Goal: Find specific page/section: Locate a particular part of the current website

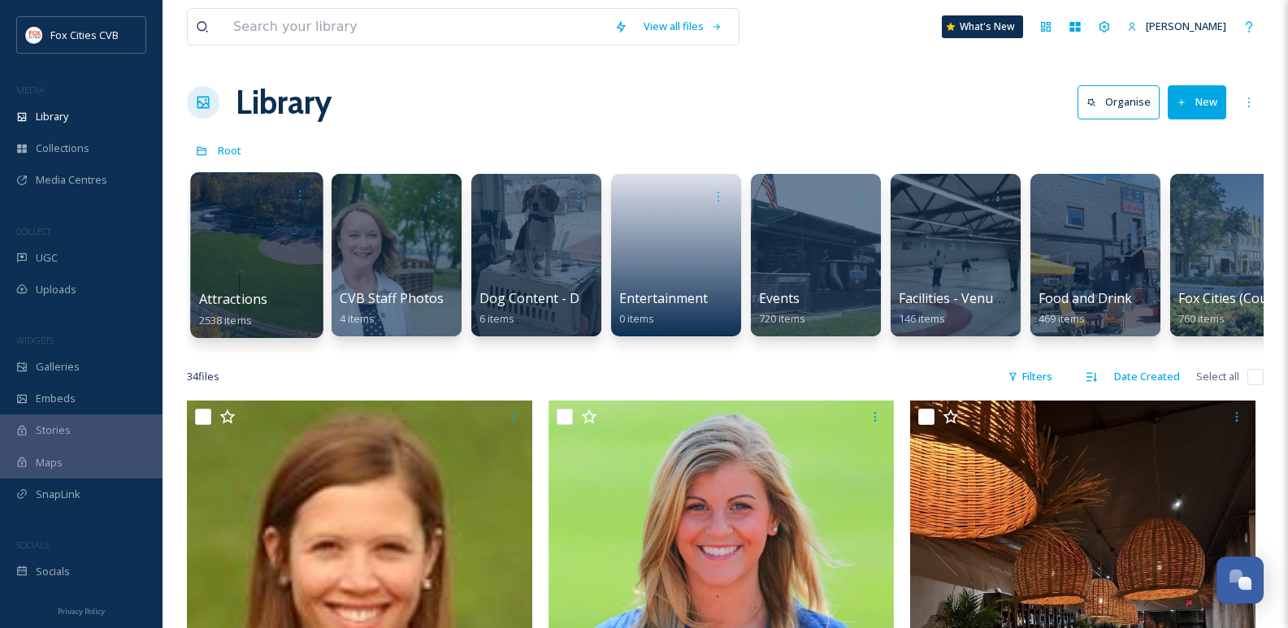
click at [241, 245] on div at bounding box center [256, 255] width 132 height 166
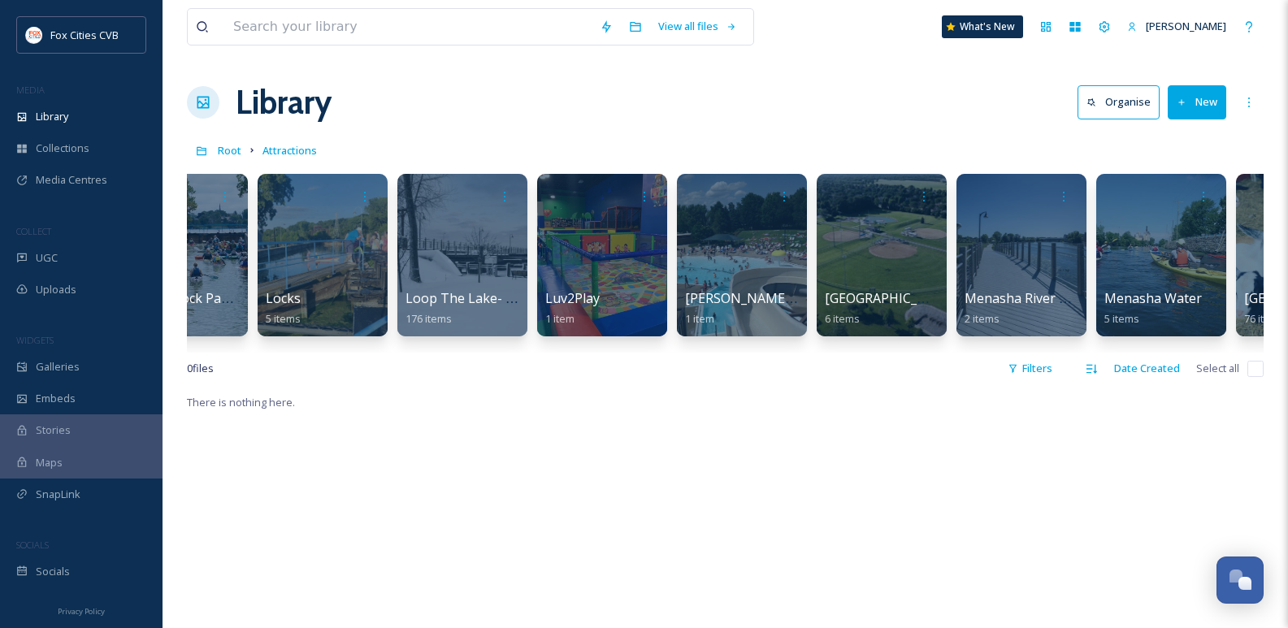
scroll to position [0, 5535]
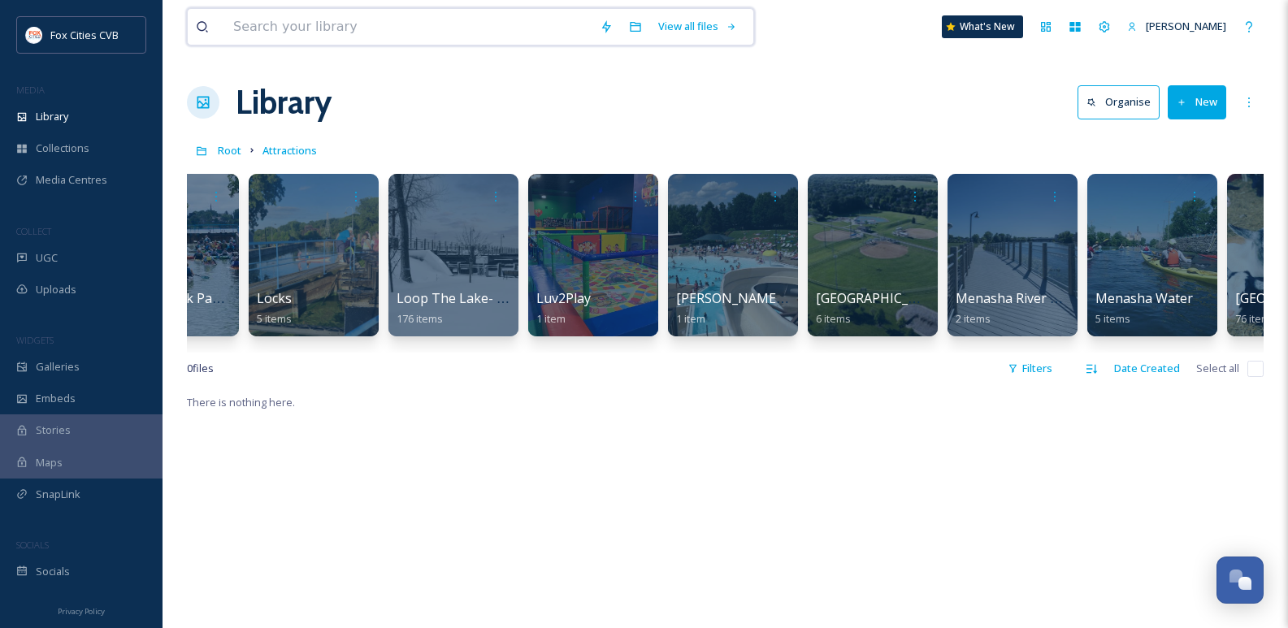
click at [322, 22] on input at bounding box center [408, 27] width 367 height 36
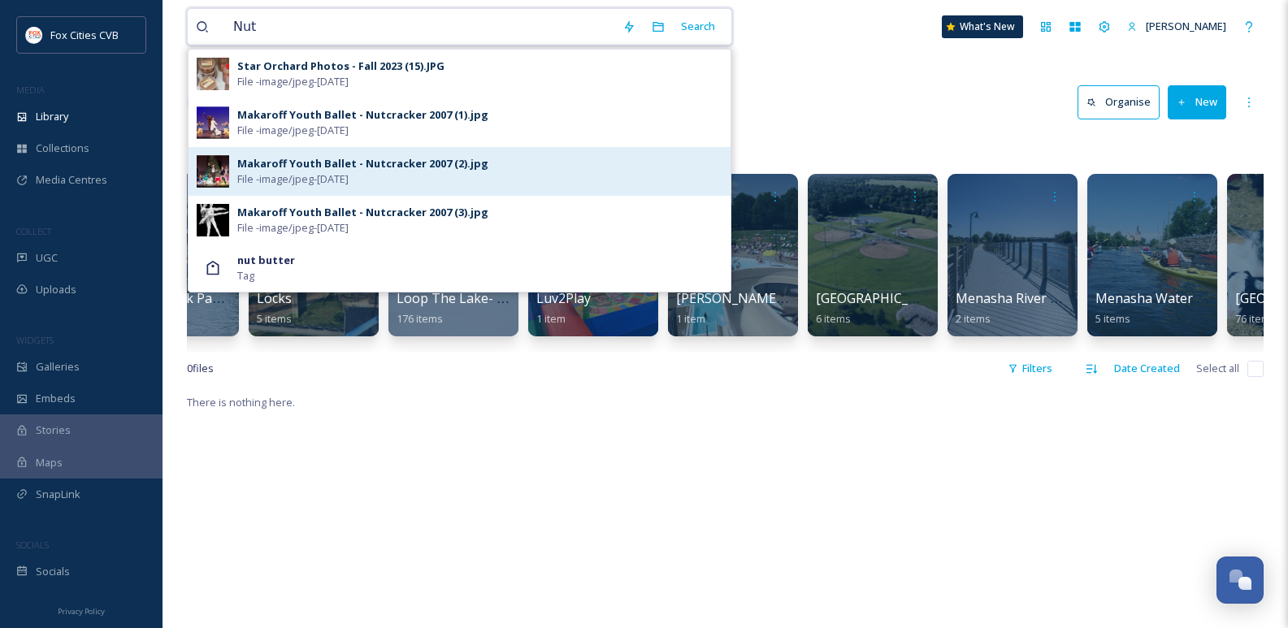
type input "Nut"
click at [388, 154] on div "Makaroff Youth Ballet - Nutcracker 2007 (2).jpg File - image/jpeg - [DATE]" at bounding box center [460, 171] width 542 height 49
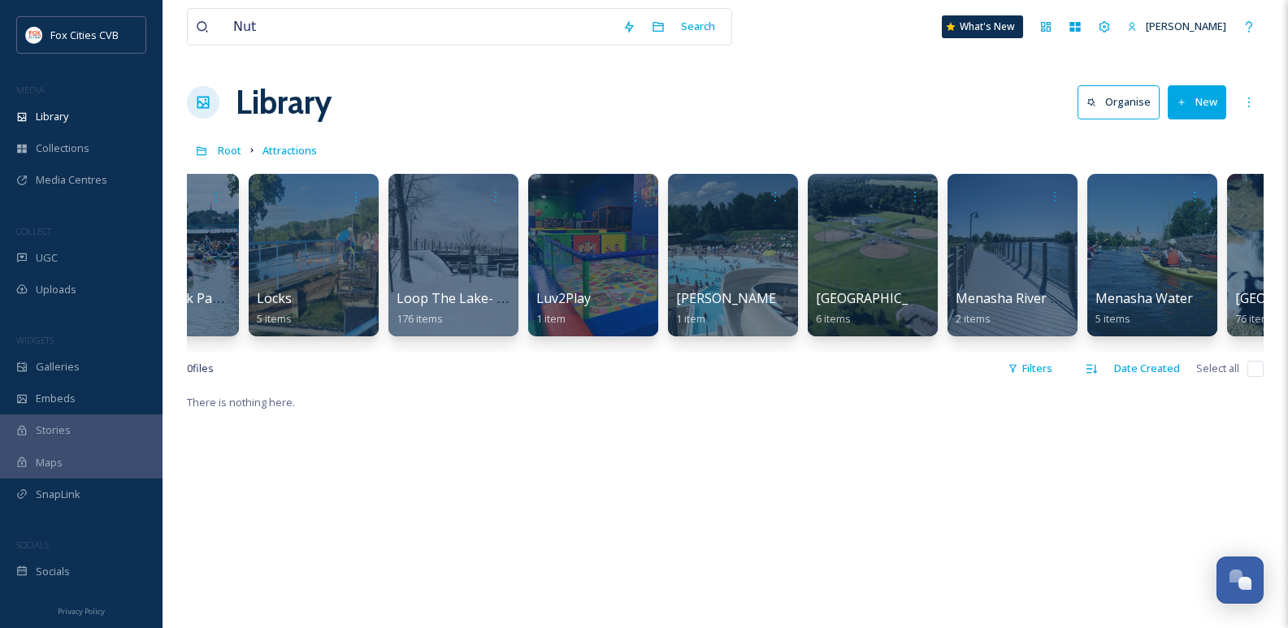
click at [388, 154] on div "Root Attractions" at bounding box center [725, 150] width 1077 height 31
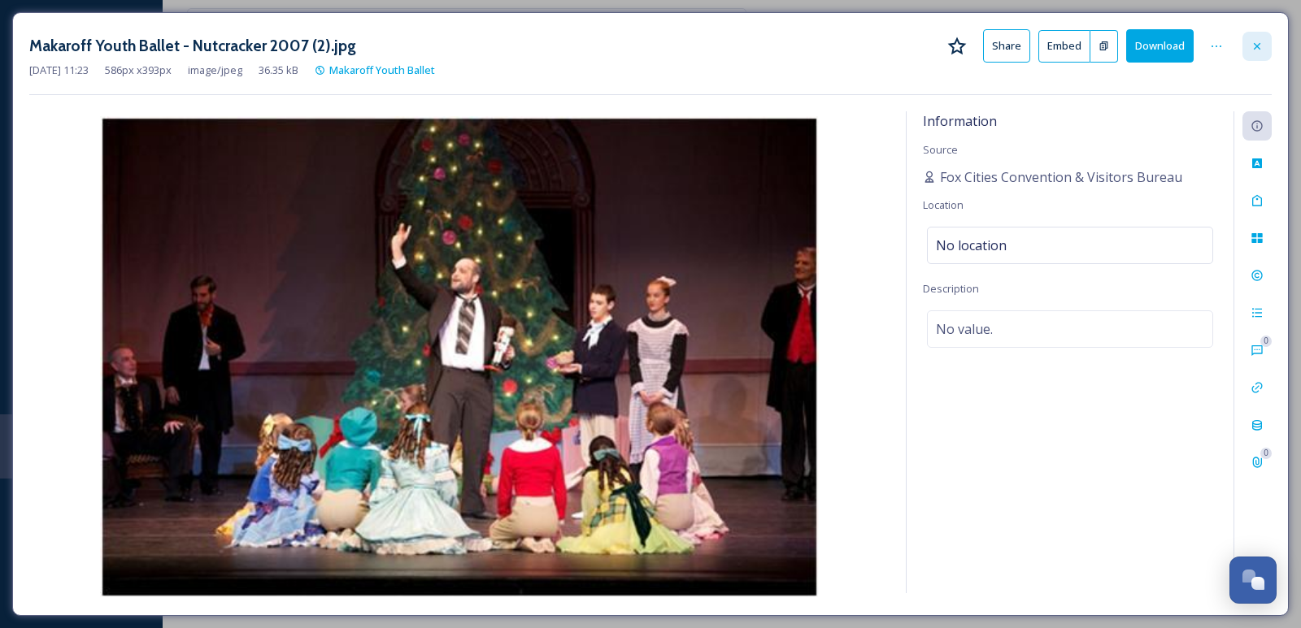
click at [1253, 43] on icon at bounding box center [1256, 46] width 13 height 13
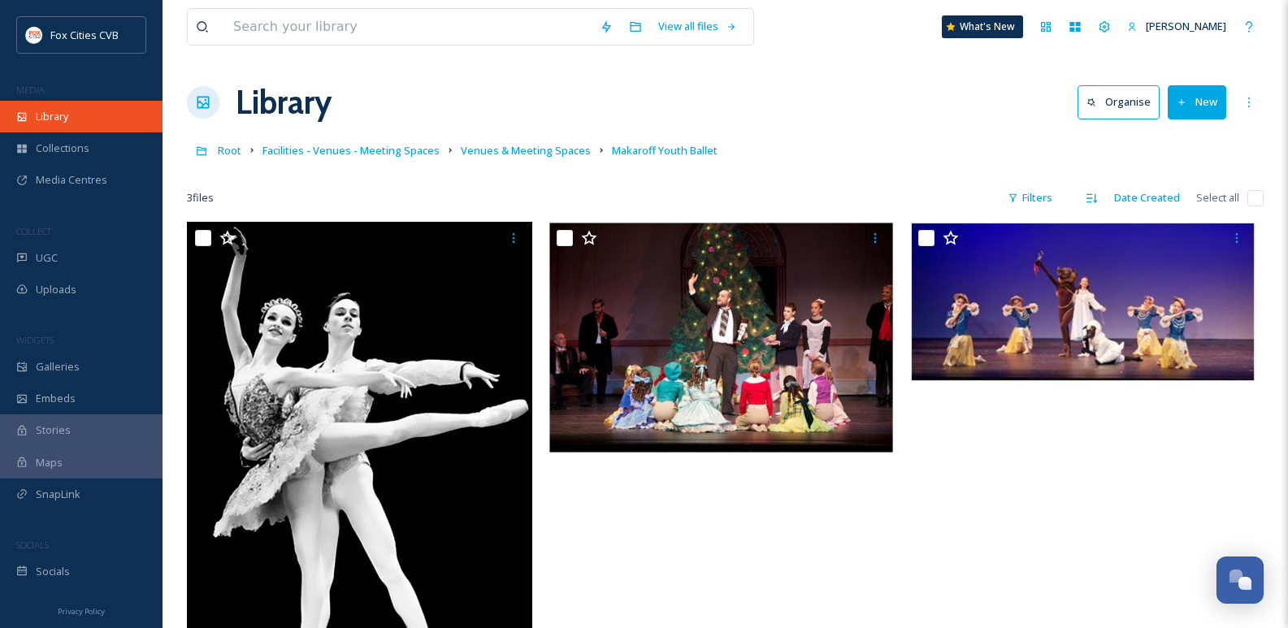
click at [57, 123] on span "Library" at bounding box center [52, 116] width 33 height 15
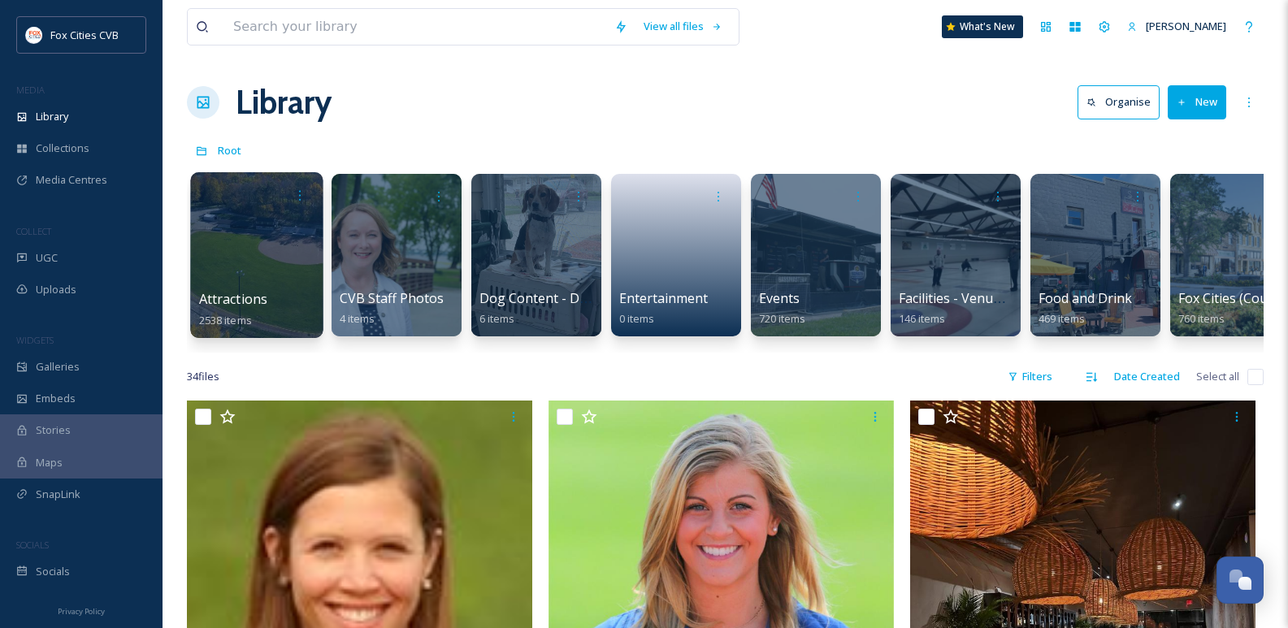
click at [228, 261] on div at bounding box center [256, 255] width 132 height 166
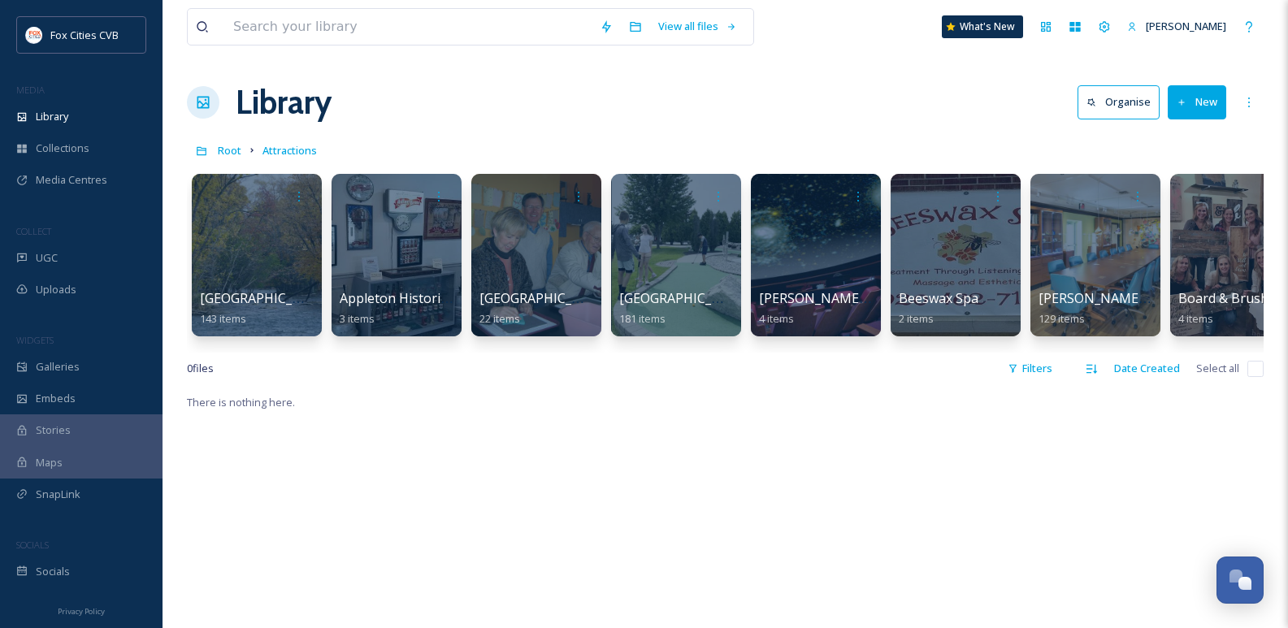
drag, startPoint x: 268, startPoint y: 352, endPoint x: 308, endPoint y: 362, distance: 41.0
click at [320, 353] on div "[GEOGRAPHIC_DATA] 143 items Appleton Historical Society 3 items [GEOGRAPHIC_DAT…" at bounding box center [725, 259] width 1077 height 187
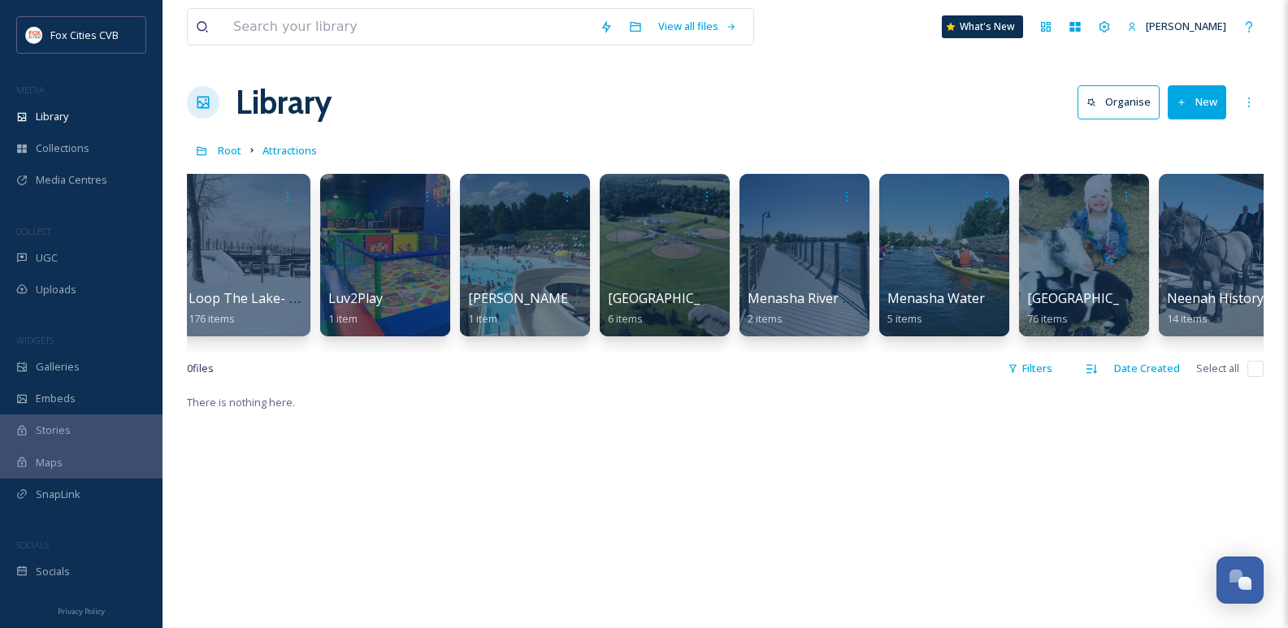
scroll to position [0, 5891]
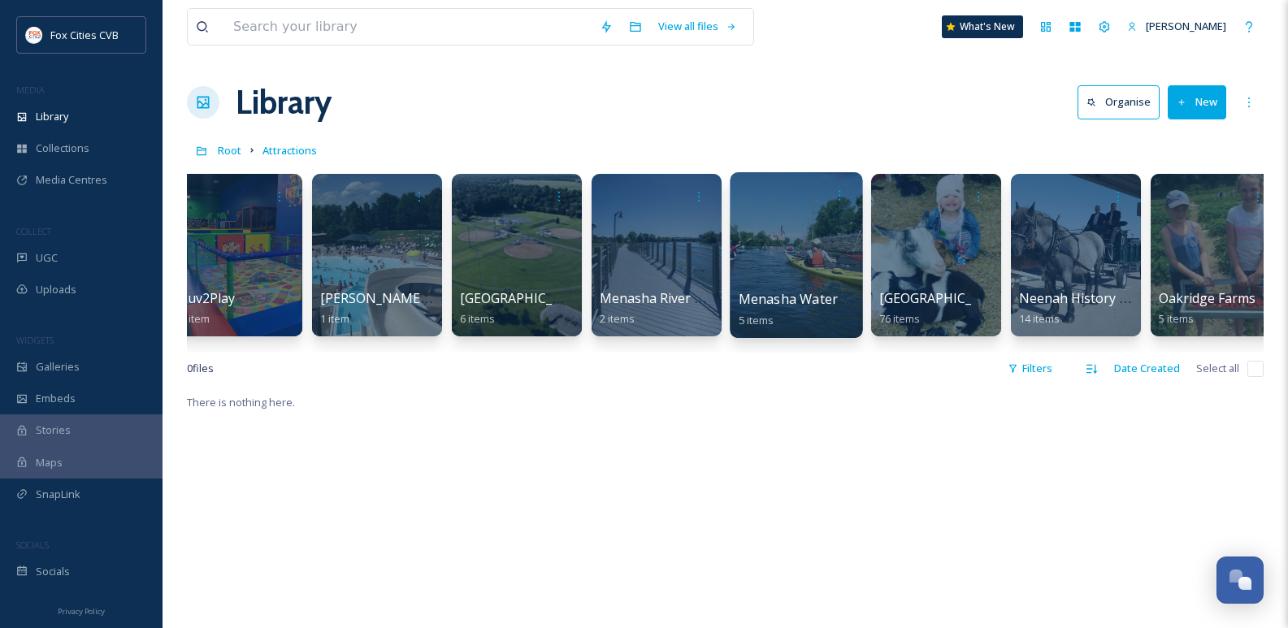
click at [801, 244] on div at bounding box center [796, 255] width 132 height 166
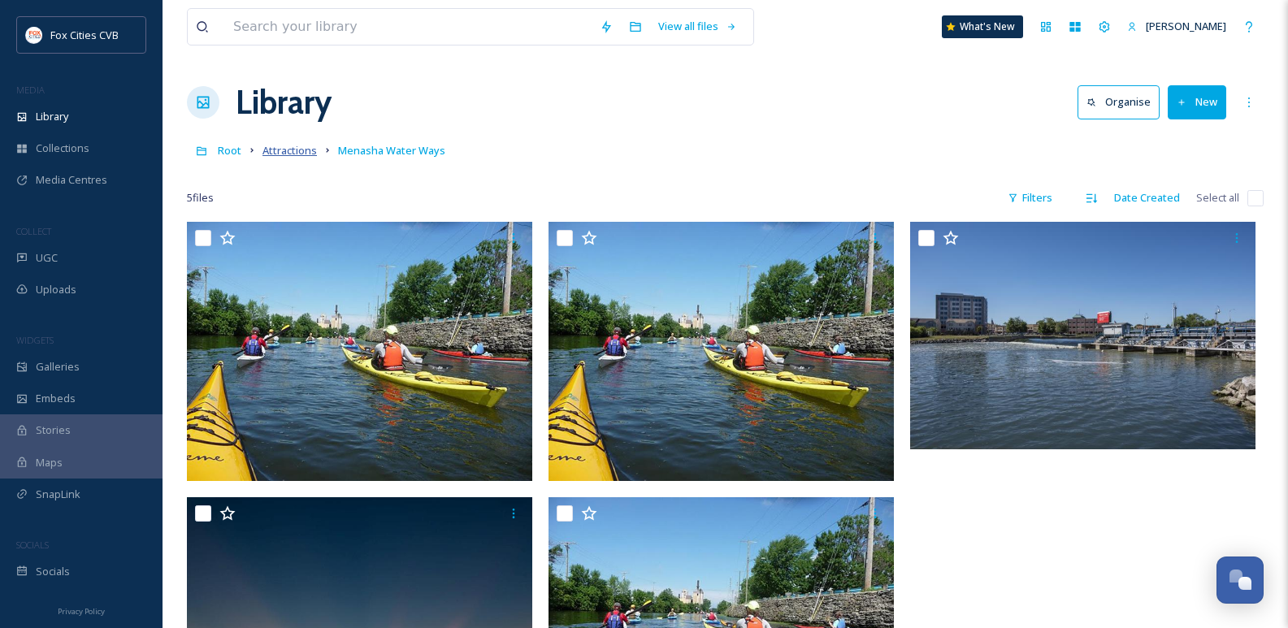
click at [293, 154] on span "Attractions" at bounding box center [290, 150] width 54 height 15
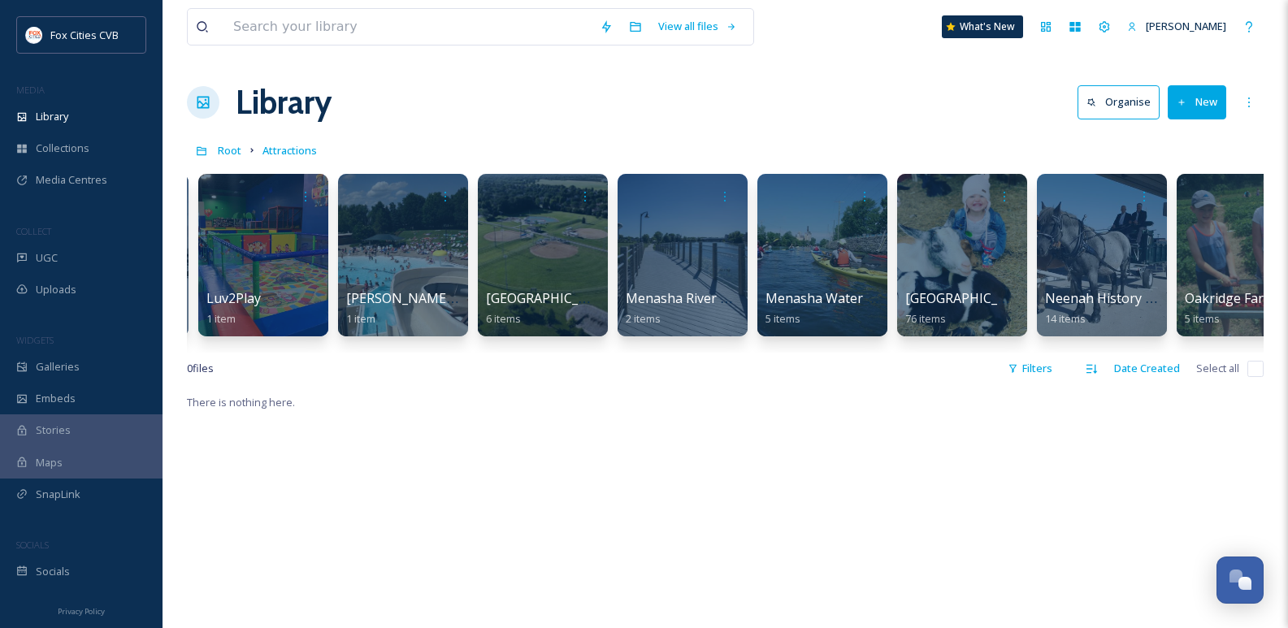
scroll to position [0, 5882]
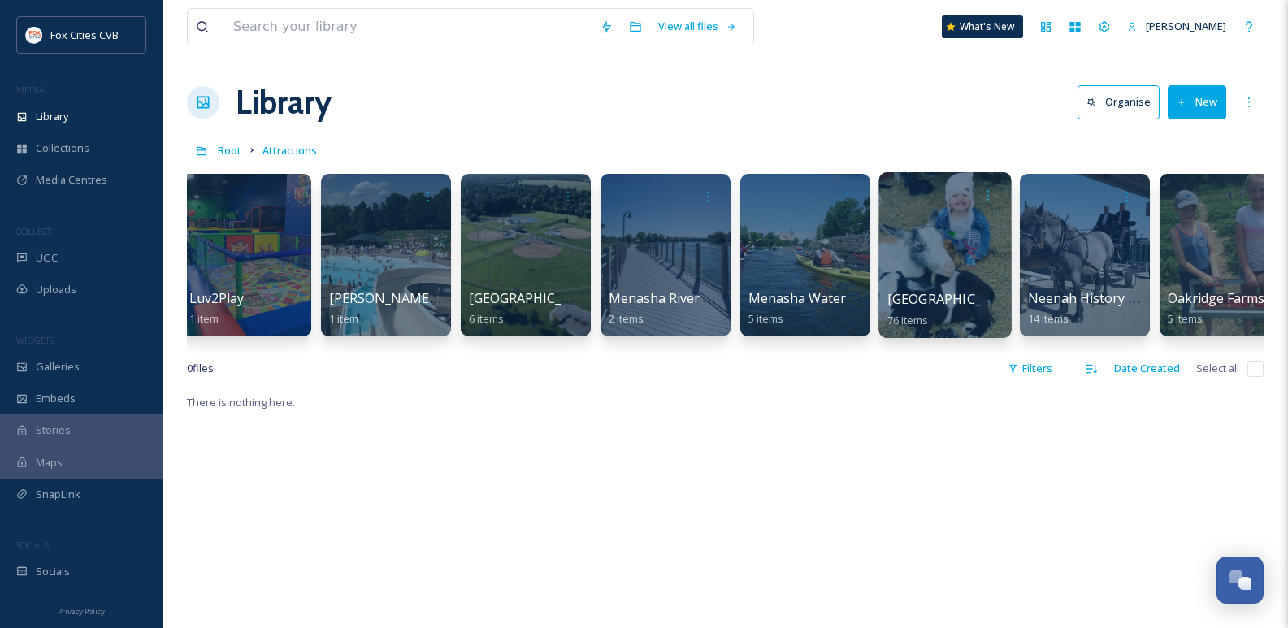
click at [931, 248] on div at bounding box center [945, 255] width 132 height 166
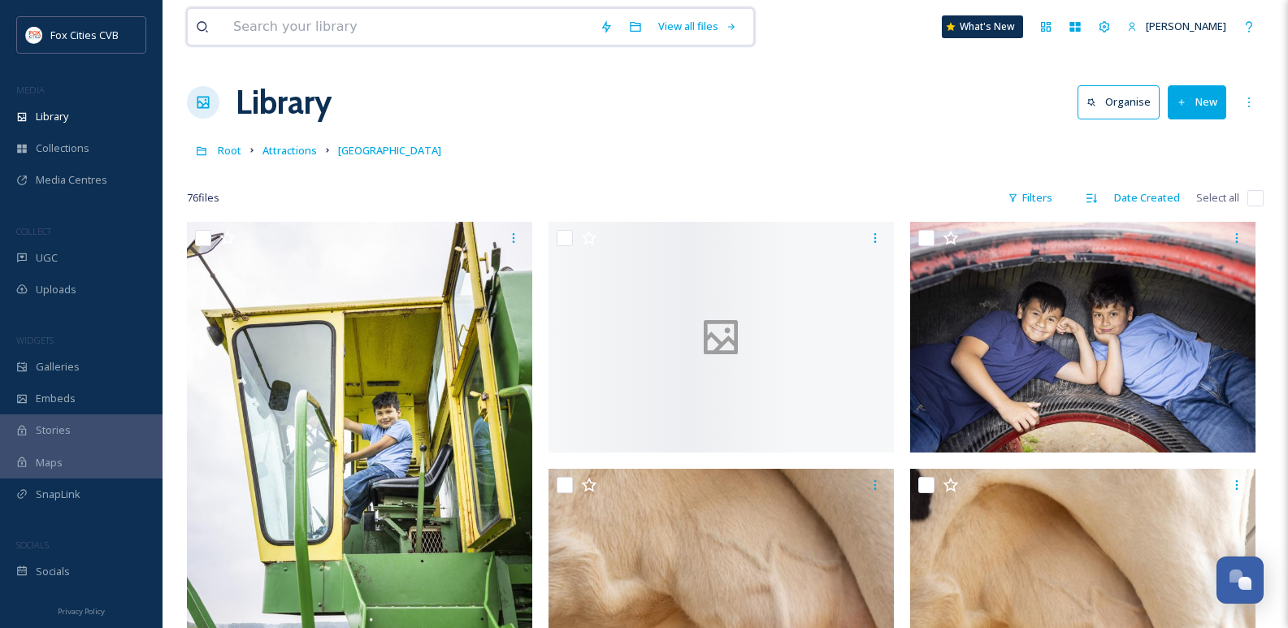
click at [325, 33] on input at bounding box center [408, 27] width 367 height 36
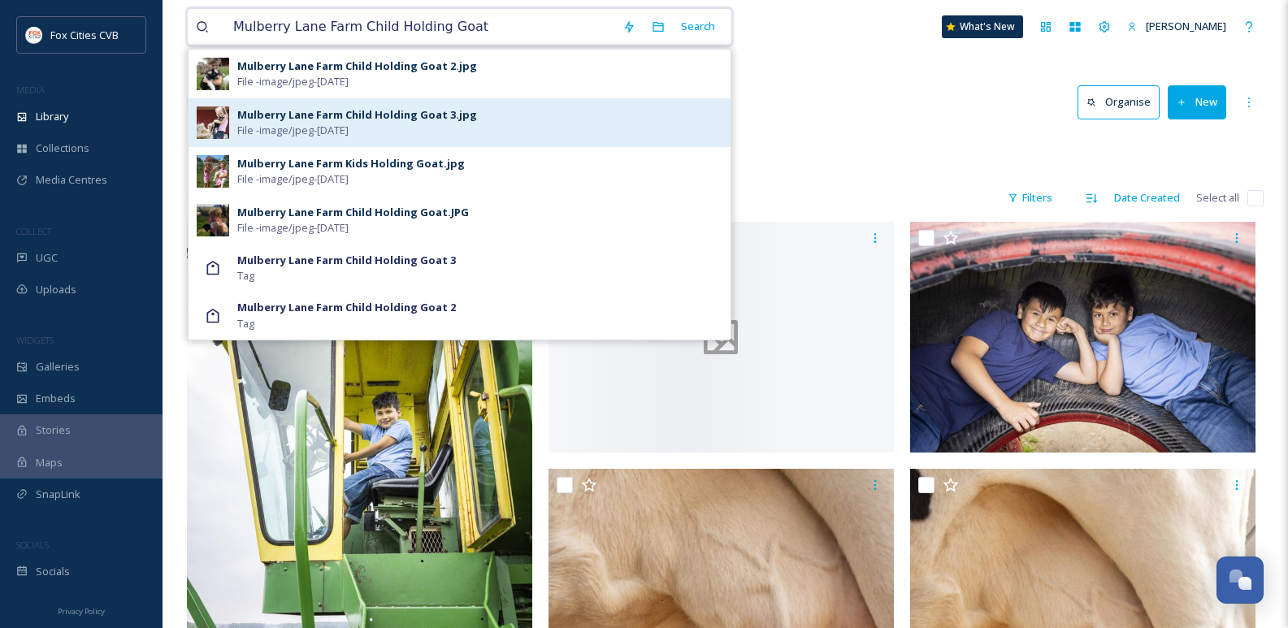
type input "Mulberry Lane Farm Child Holding Goat"
click at [407, 127] on div "Mulberry Lane Farm Child Holding Goat 3.jpg File - image/jpeg - [DATE]" at bounding box center [479, 122] width 485 height 31
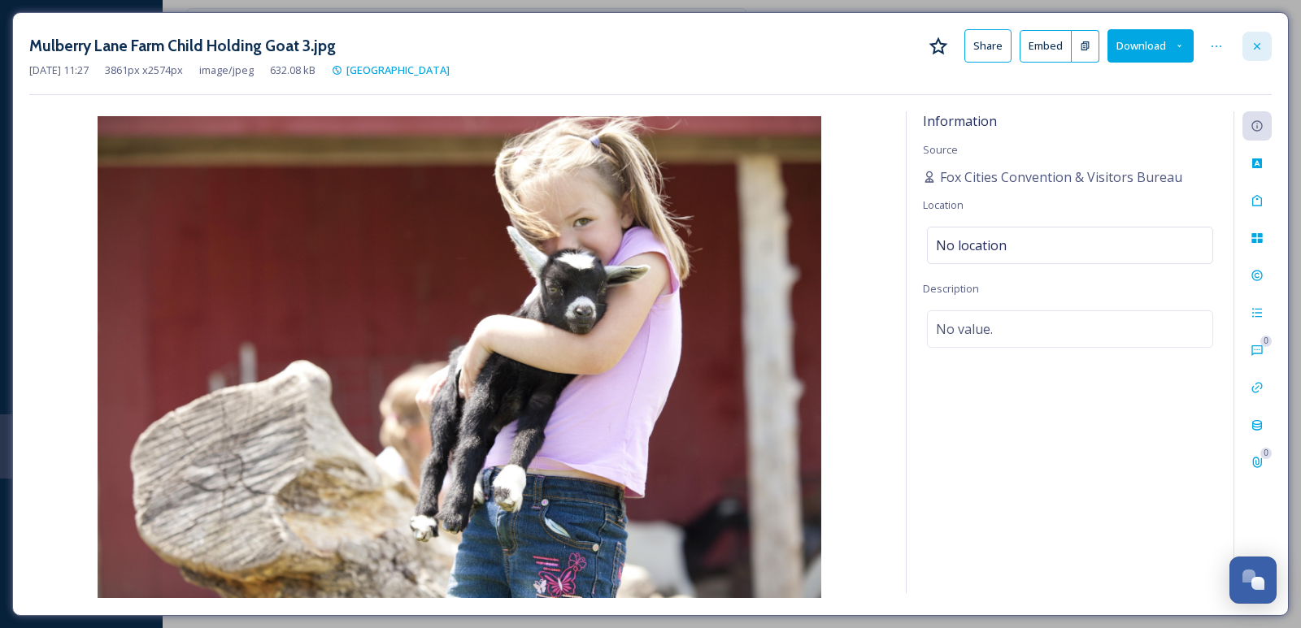
click at [1247, 44] on div at bounding box center [1256, 46] width 29 height 29
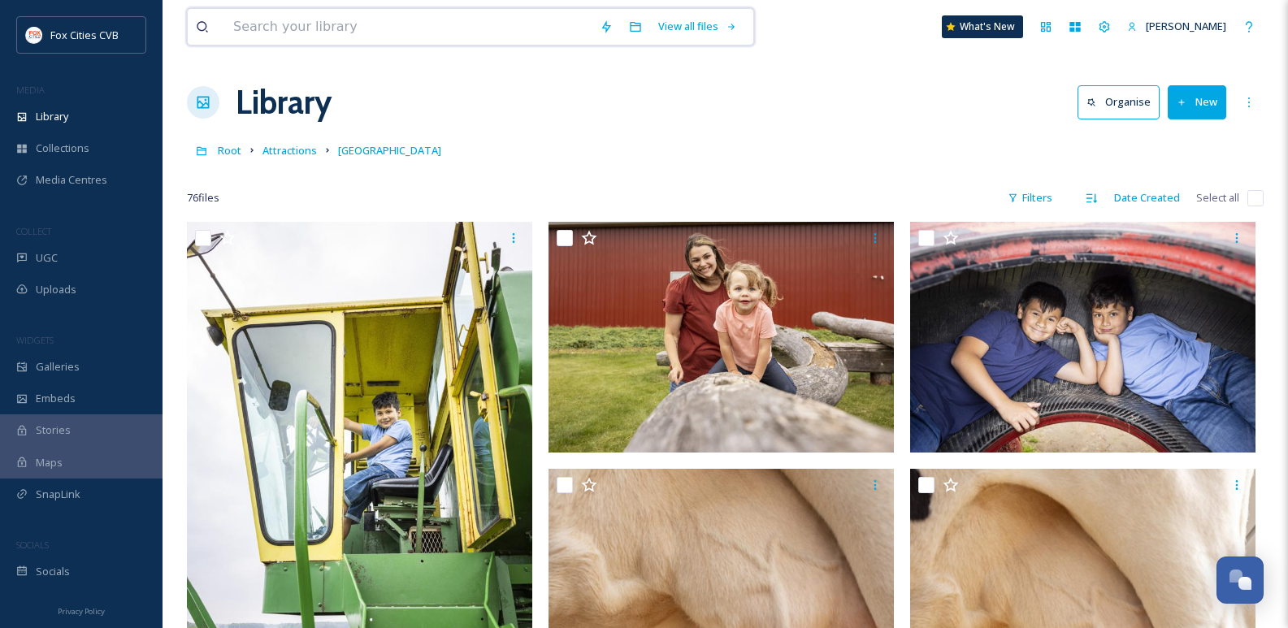
drag, startPoint x: 388, startPoint y: 36, endPoint x: 398, endPoint y: 24, distance: 16.1
click at [394, 29] on input at bounding box center [408, 27] width 367 height 36
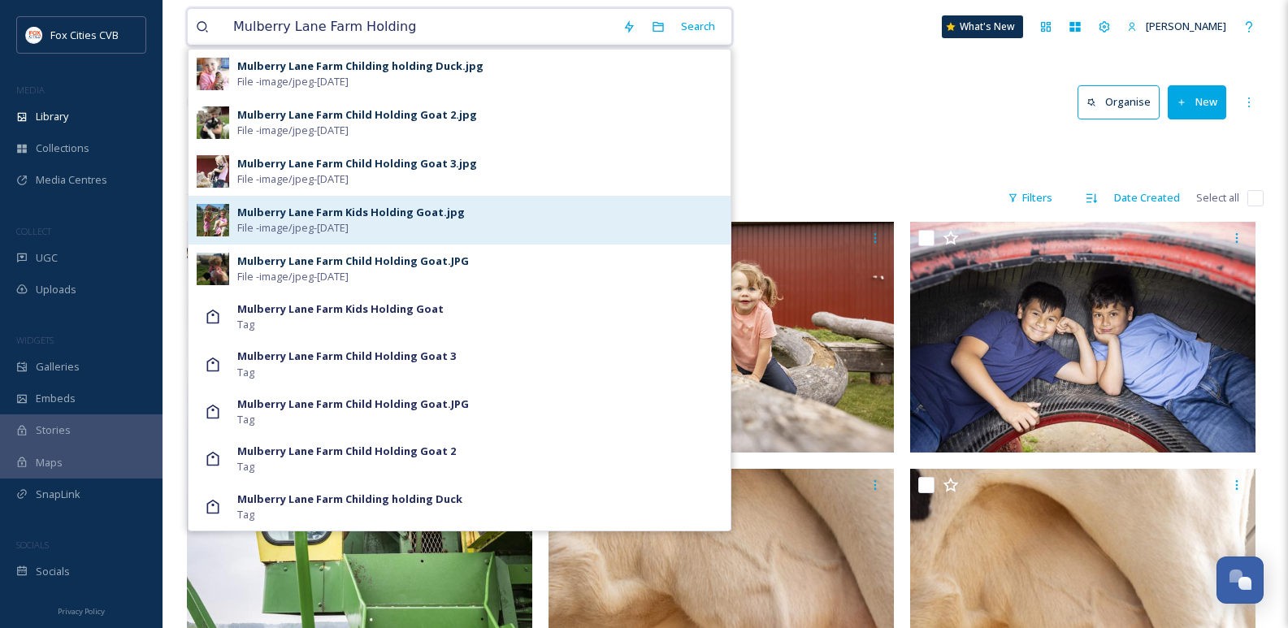
type input "Mulberry Lane Farm Holding"
click at [423, 222] on div "Mulberry Lane Farm Kids Holding Goat.jpg File - image/jpeg - [DATE]" at bounding box center [479, 220] width 485 height 31
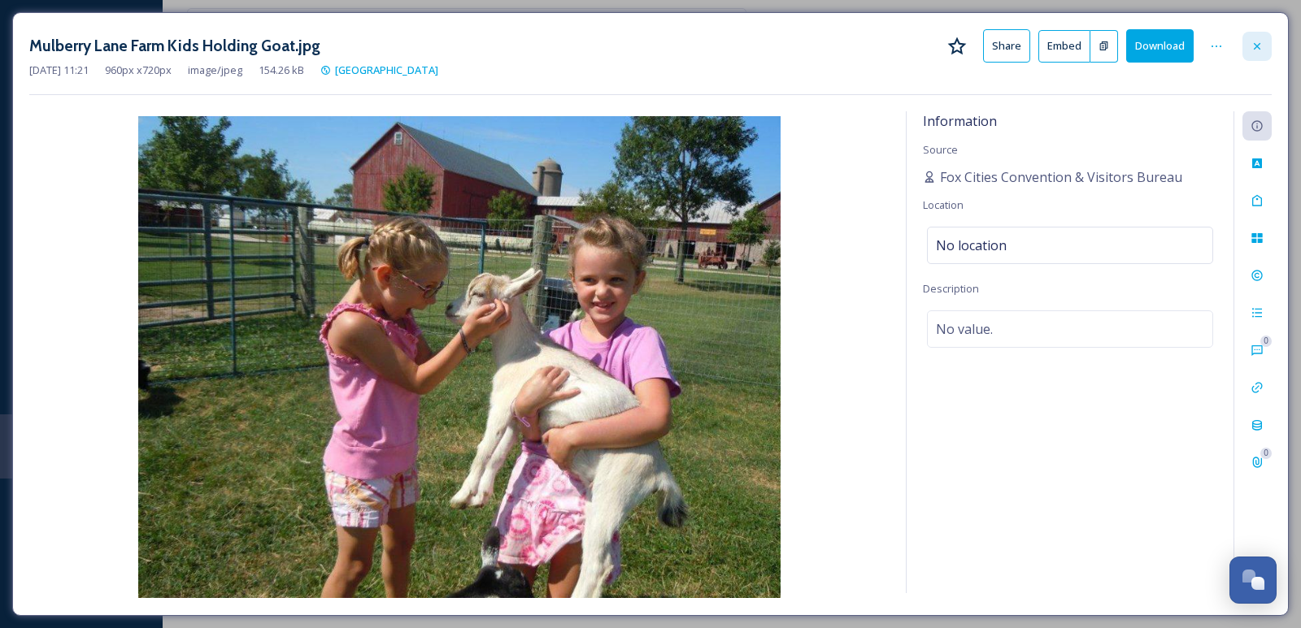
click at [1260, 44] on icon at bounding box center [1256, 46] width 13 height 13
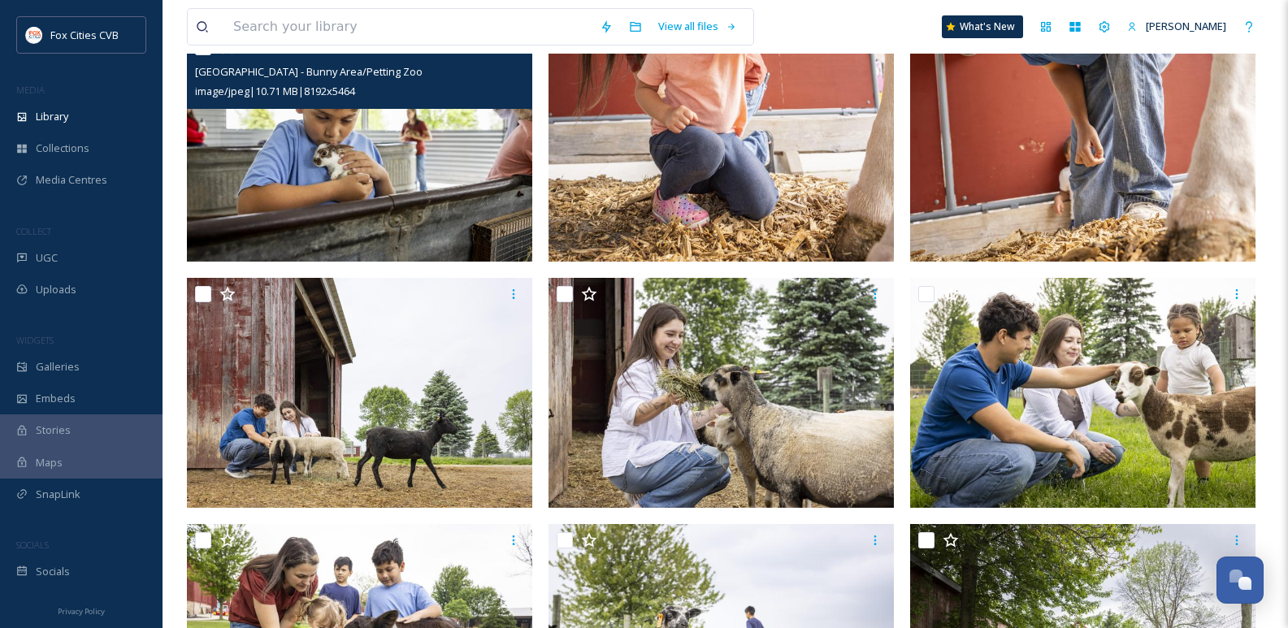
scroll to position [697, 0]
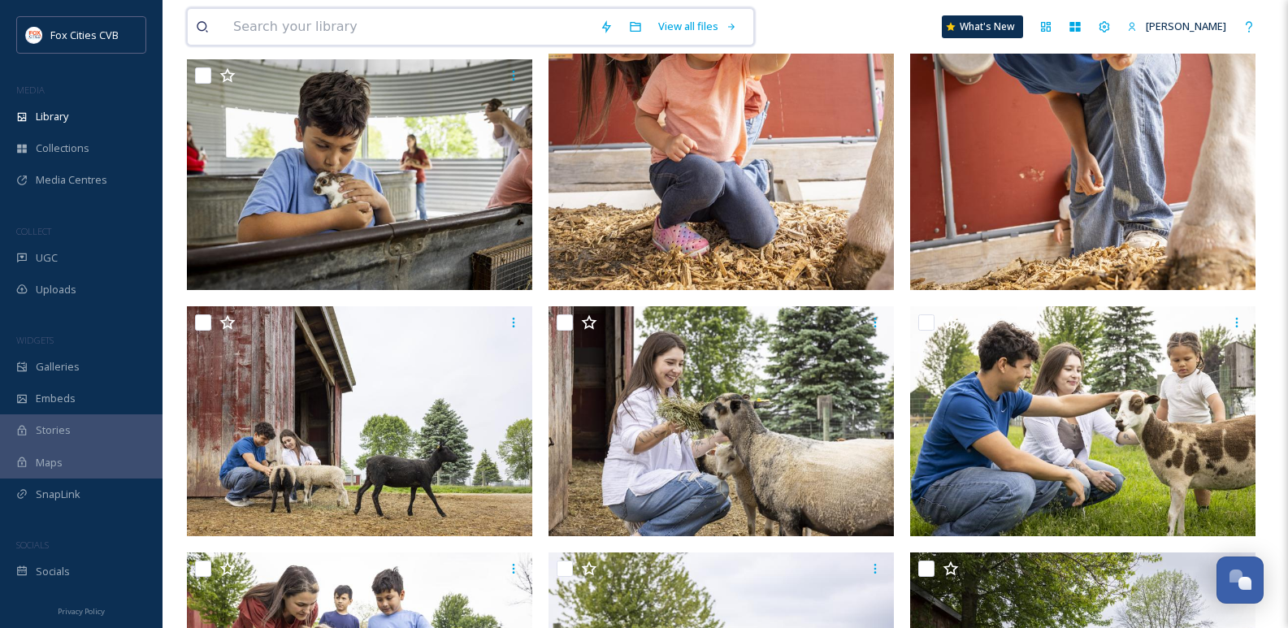
click at [298, 34] on input at bounding box center [408, 27] width 367 height 36
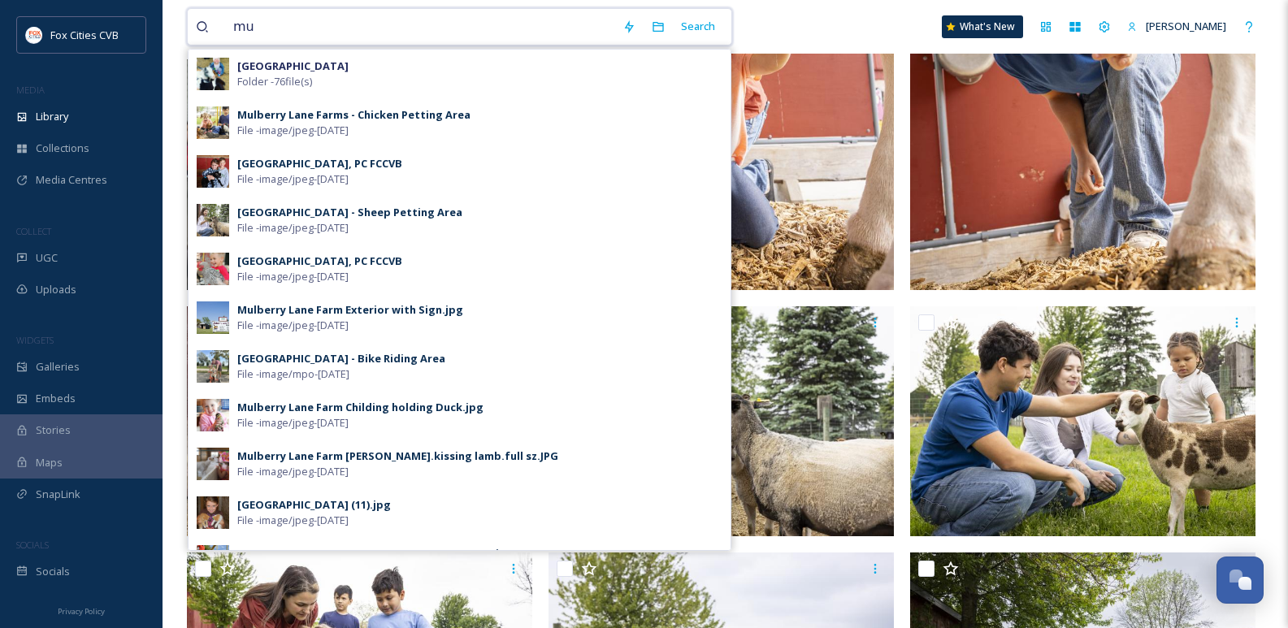
type input "m"
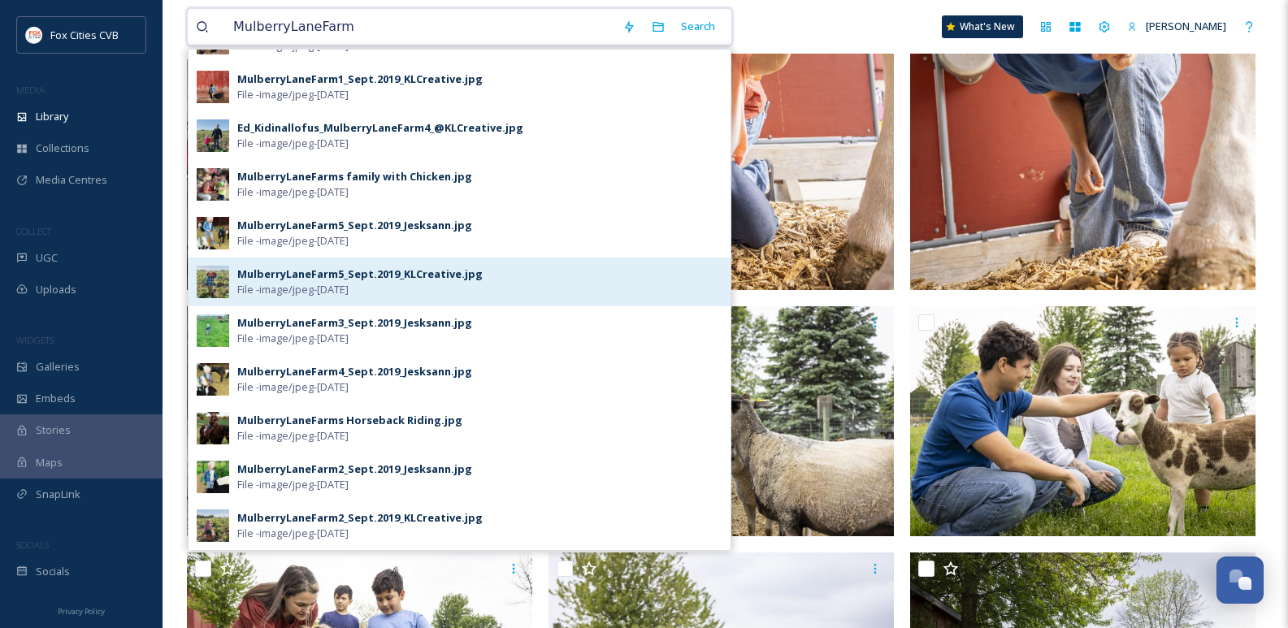
scroll to position [778, 0]
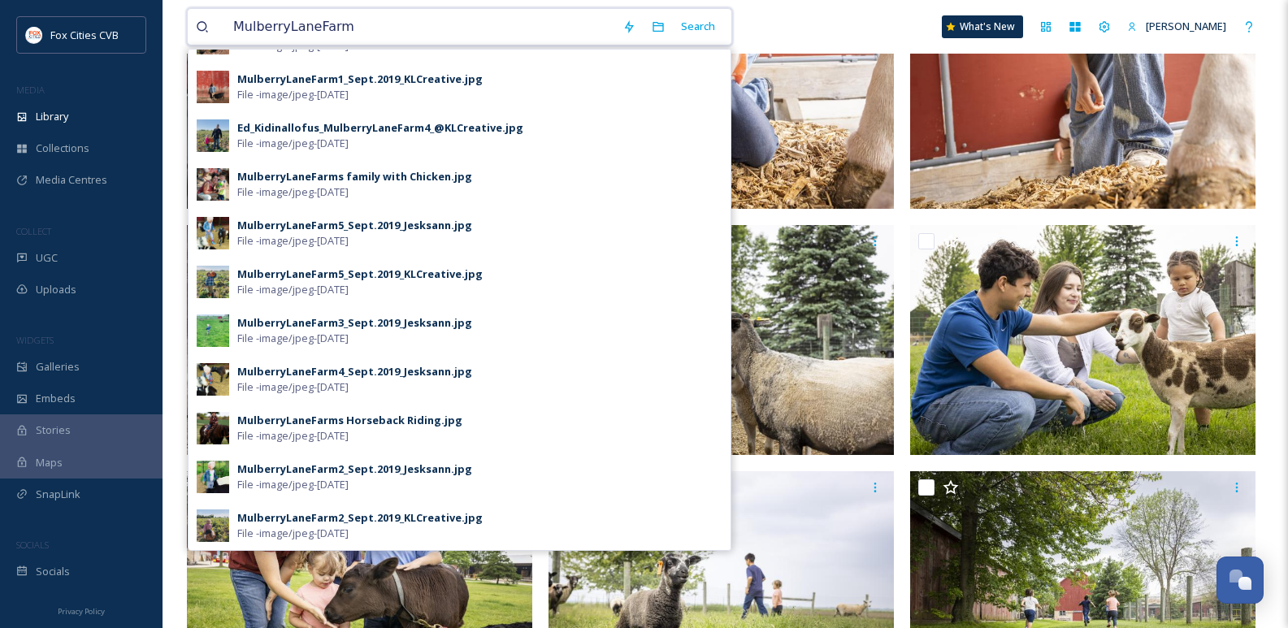
type input "MulberryLaneFarm"
click at [830, 21] on div "MulberryLaneFarm Search MulberryLaneFarm3_Sept.2019_KLCreative.jpg File - image…" at bounding box center [725, 27] width 1077 height 54
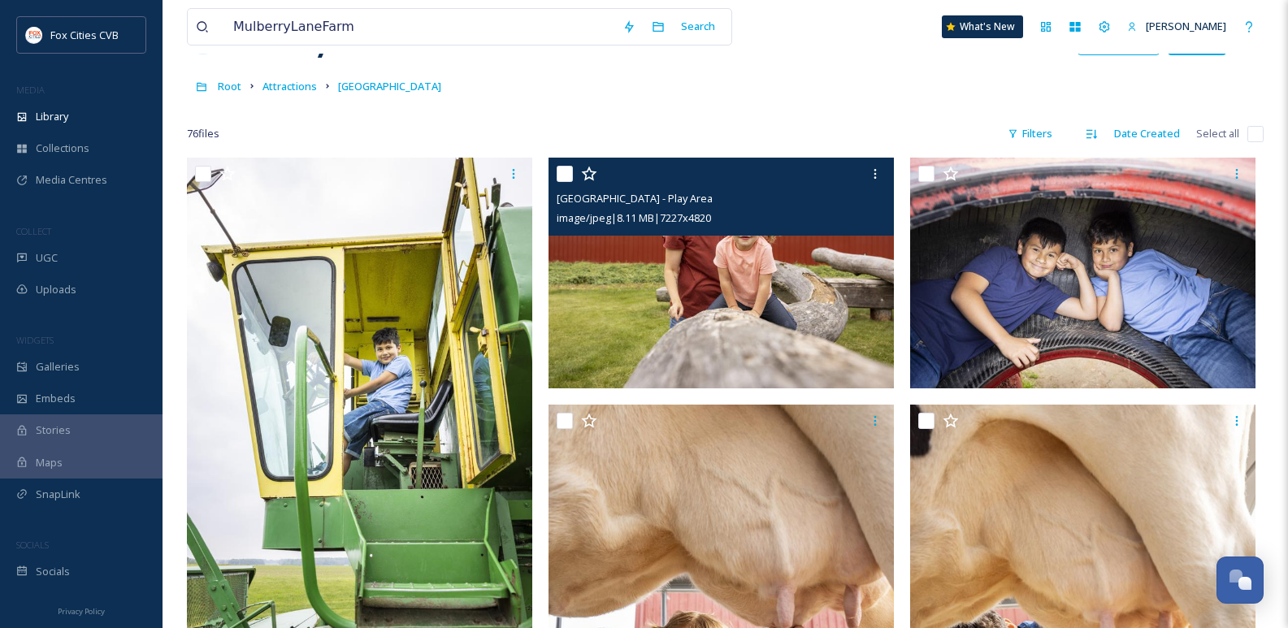
scroll to position [0, 0]
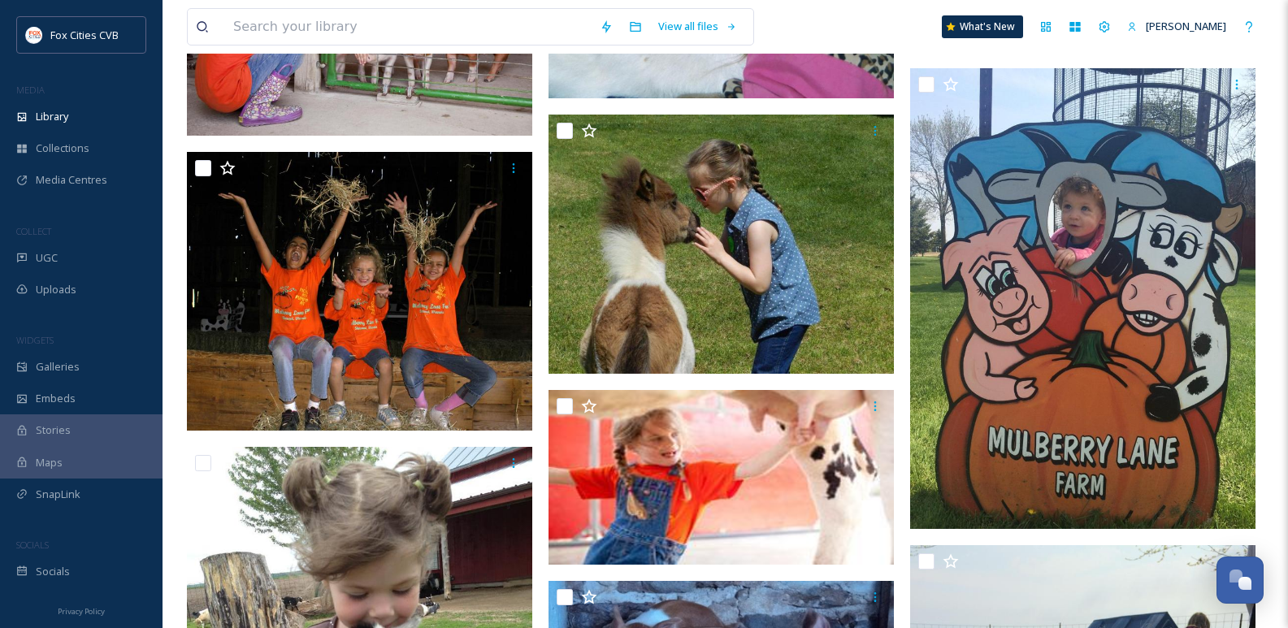
scroll to position [8906, 0]
